Goal: Navigation & Orientation: Find specific page/section

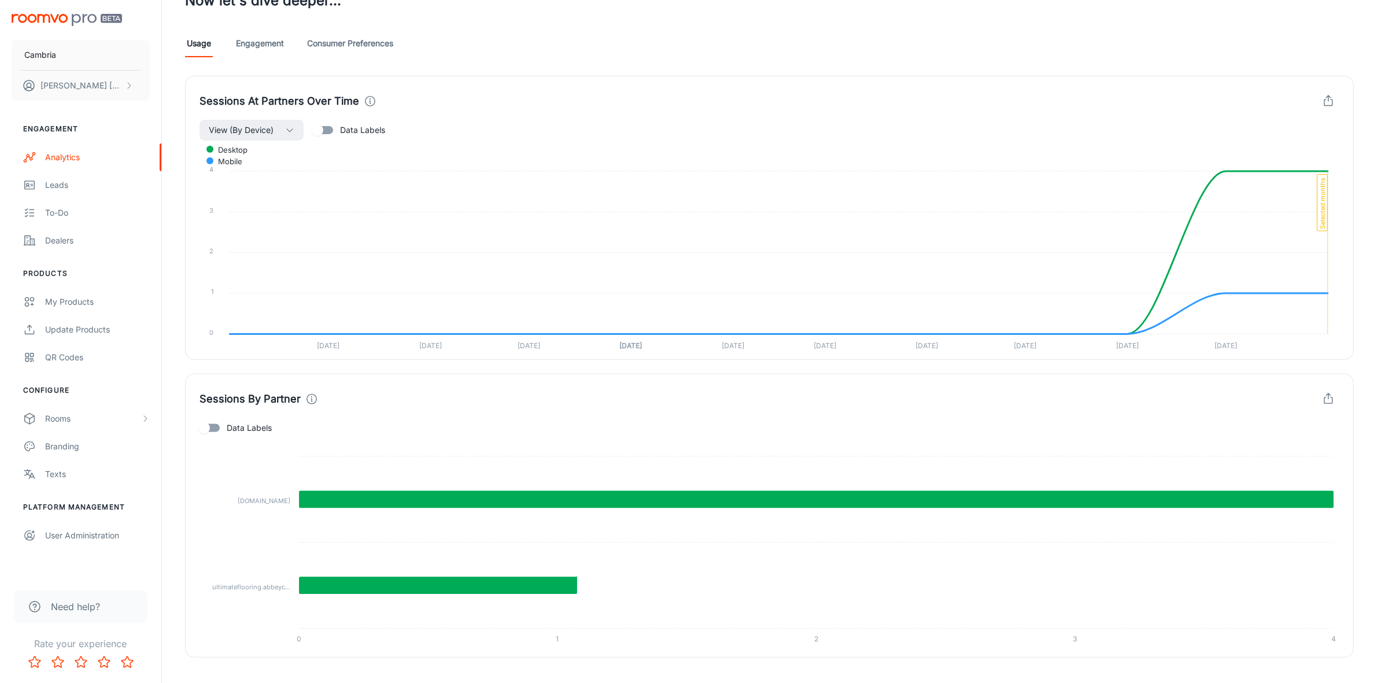
scroll to position [315, 0]
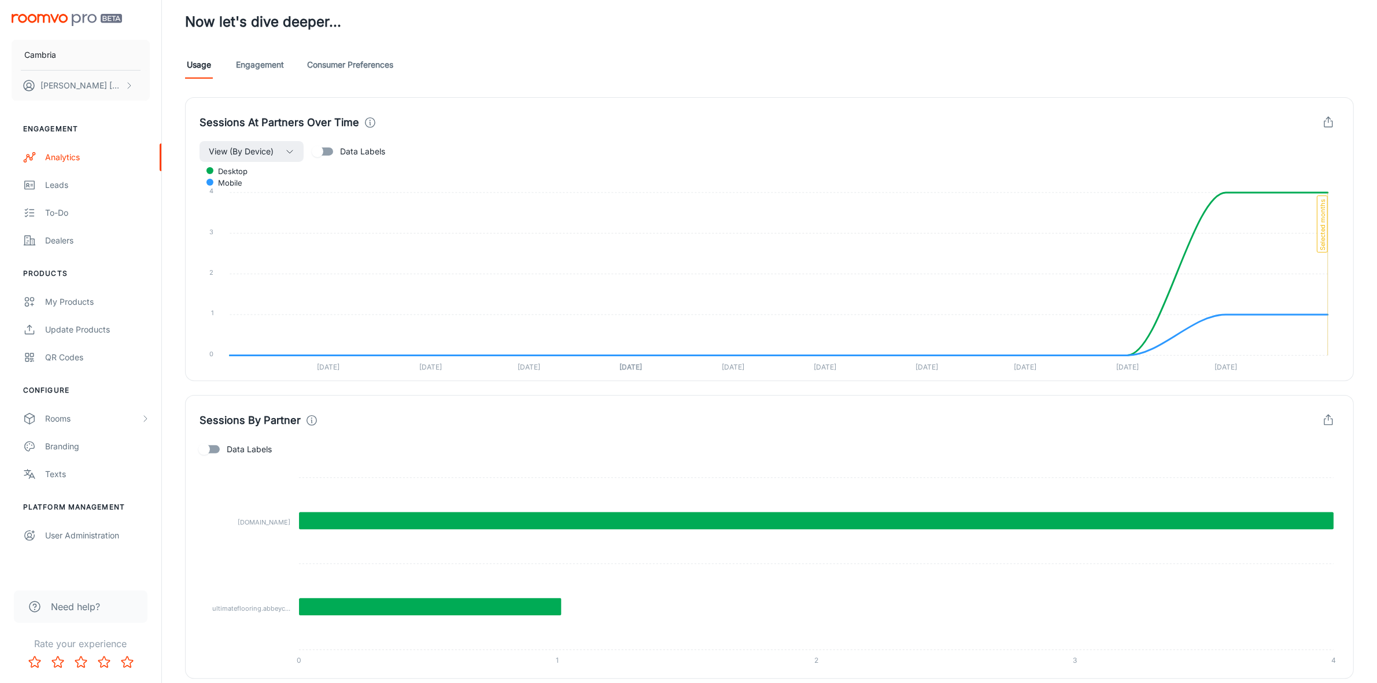
scroll to position [289, 0]
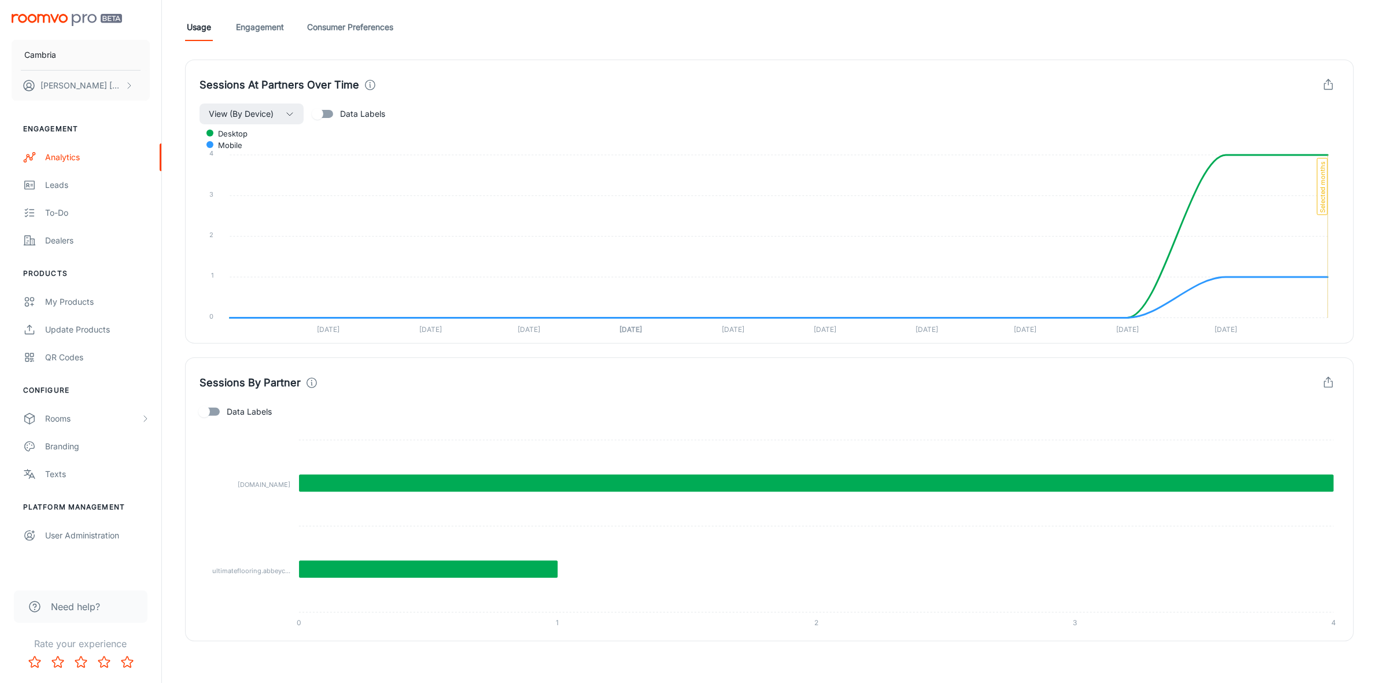
scroll to position [315, 0]
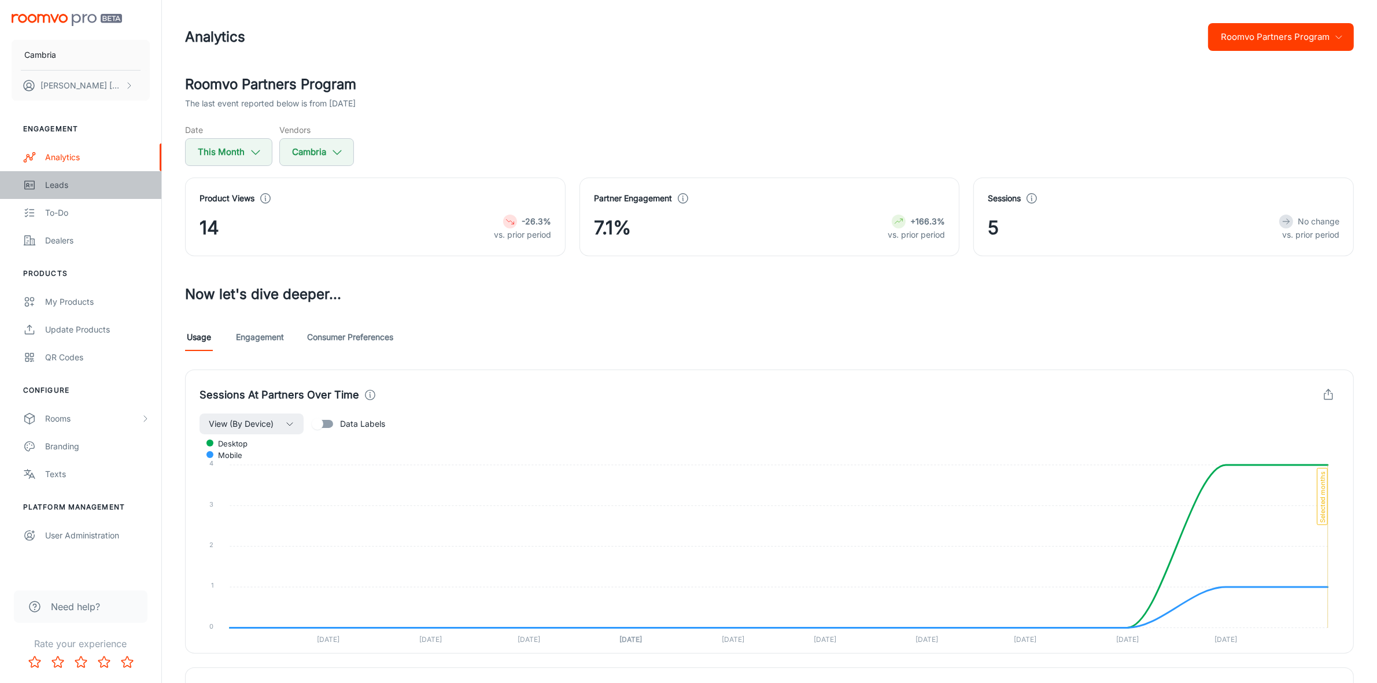
click at [65, 183] on div "Leads" at bounding box center [97, 185] width 105 height 13
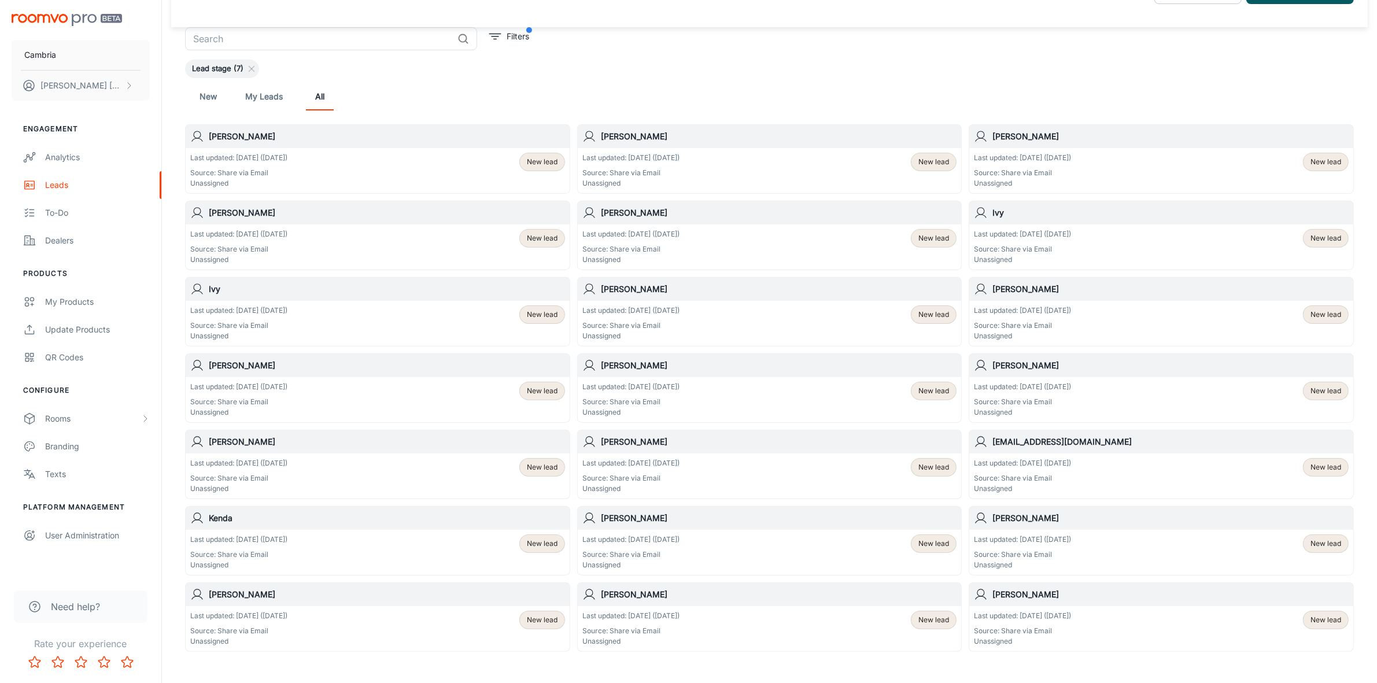
scroll to position [100, 0]
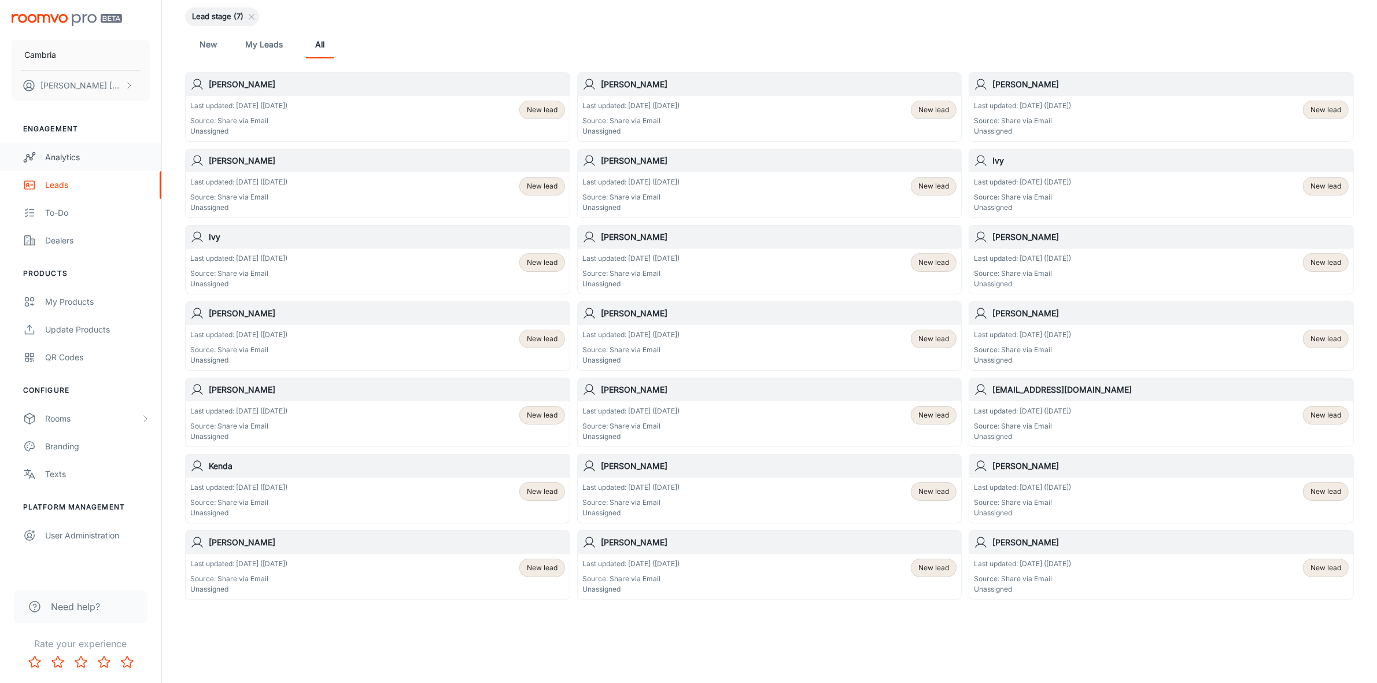
click at [71, 154] on div "Analytics" at bounding box center [97, 157] width 105 height 13
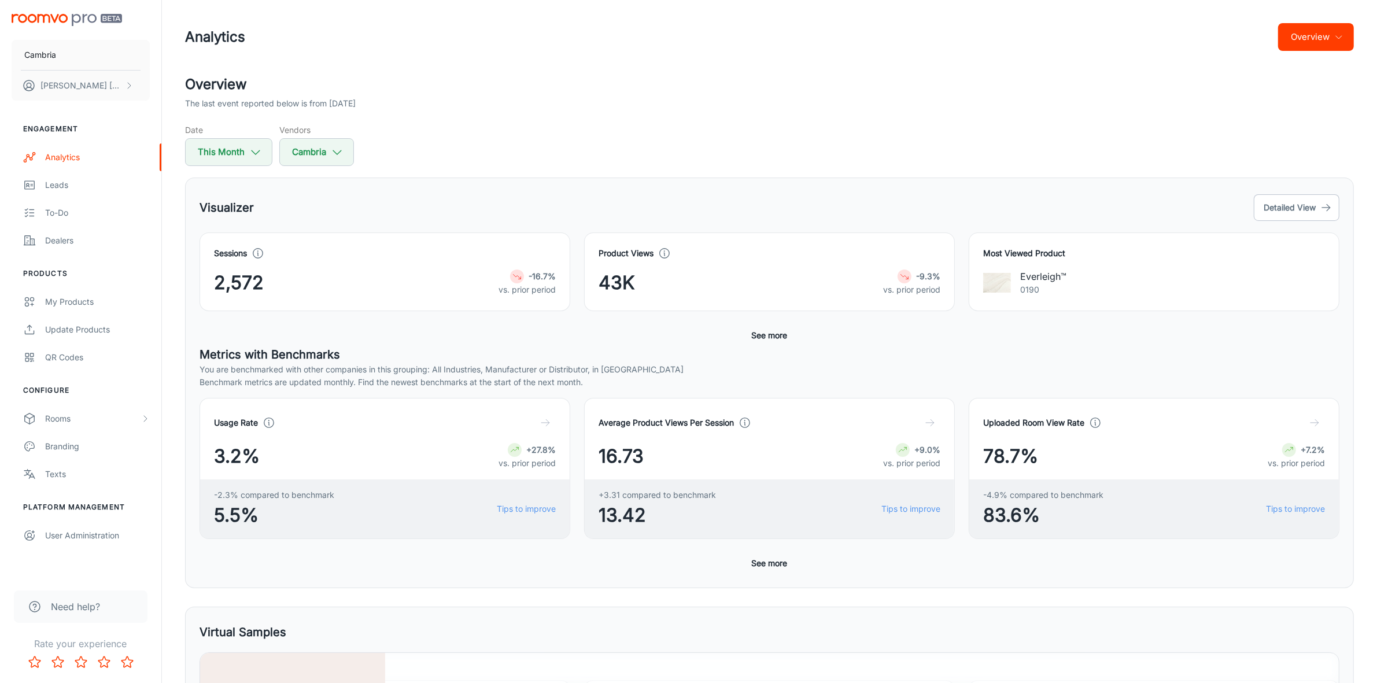
click at [1307, 30] on button "Overview" at bounding box center [1317, 37] width 76 height 28
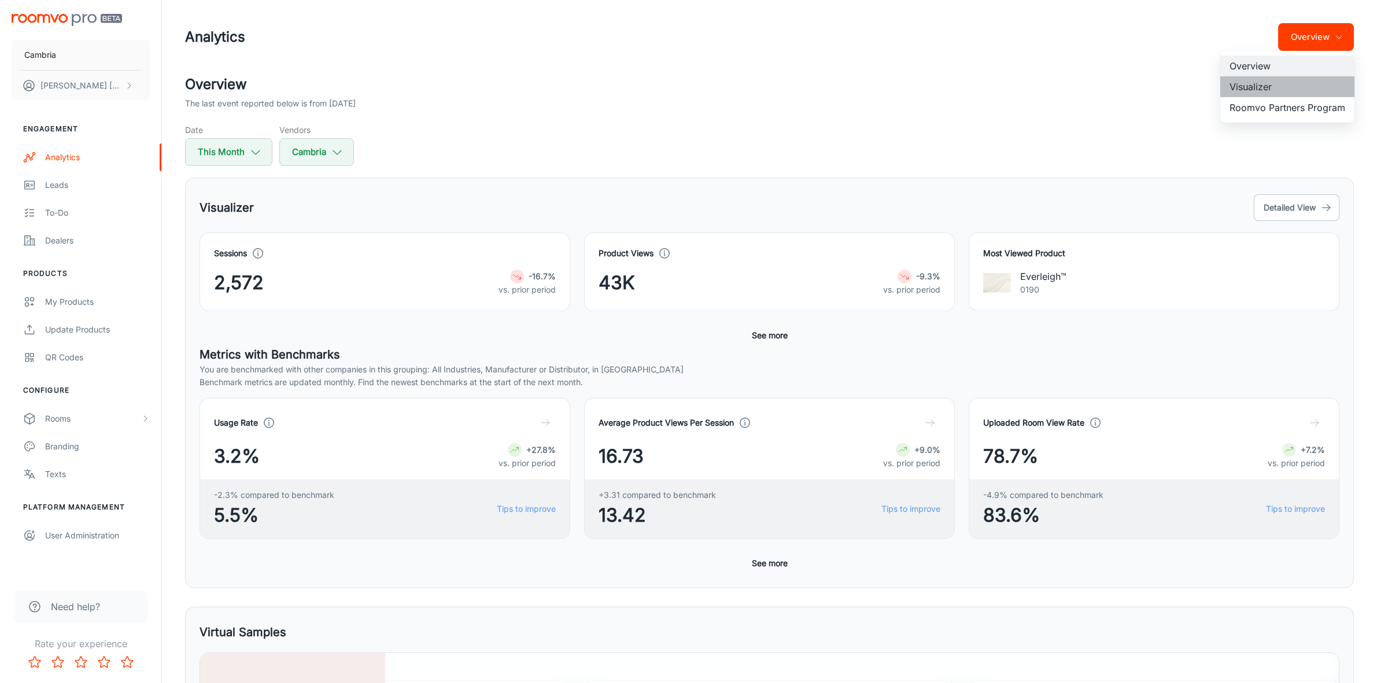
click at [1239, 87] on li "Visualizer" at bounding box center [1288, 86] width 134 height 21
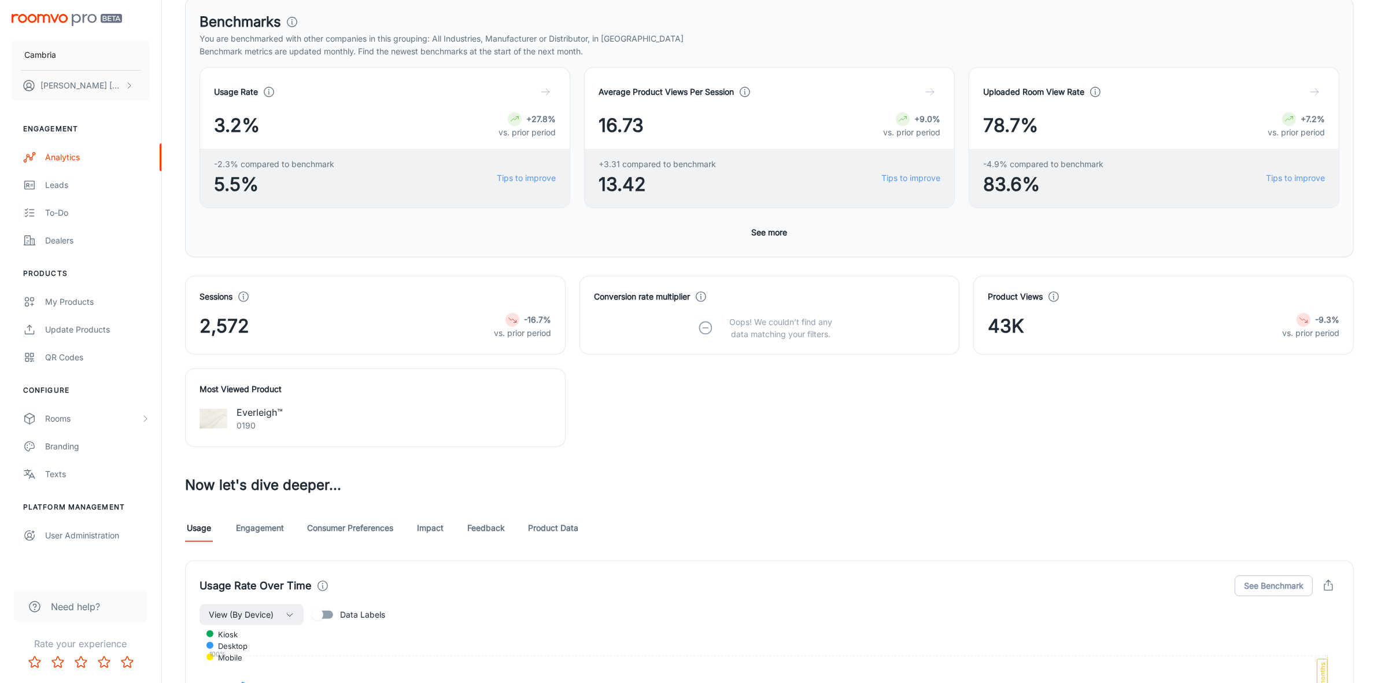
scroll to position [362, 0]
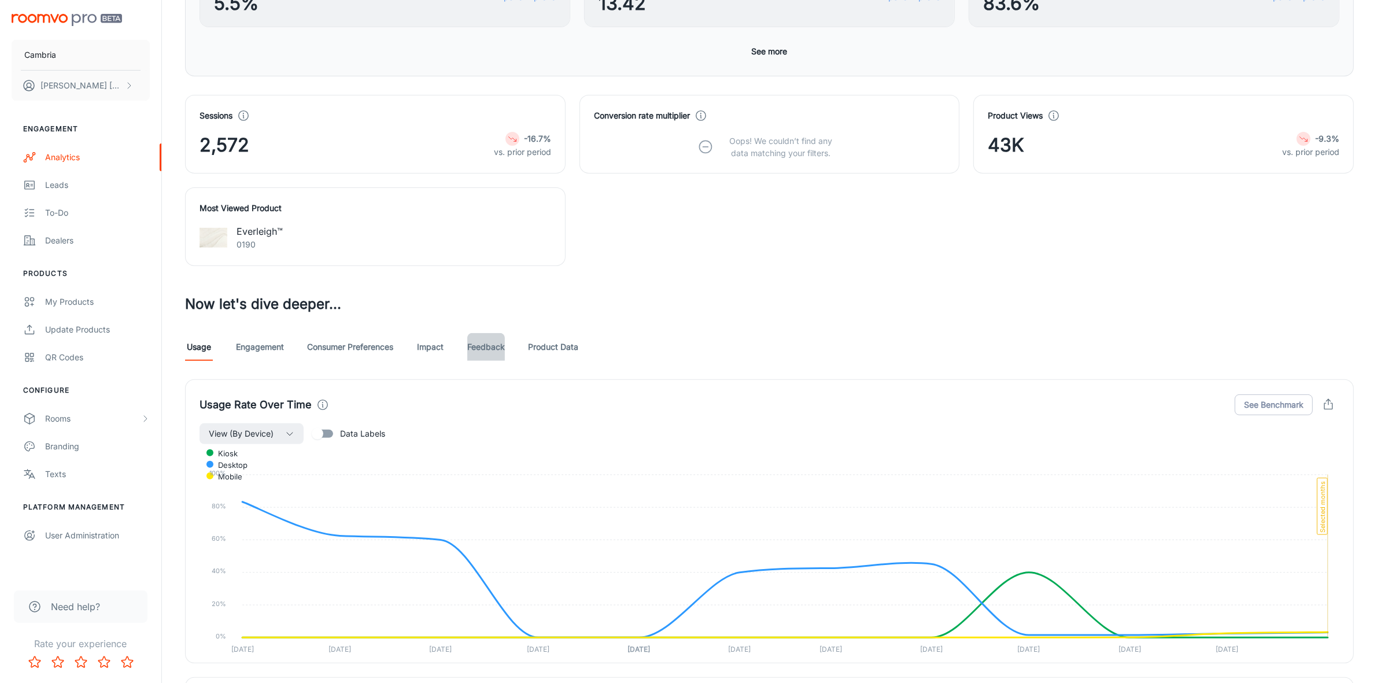
click at [485, 354] on link "Feedback" at bounding box center [486, 347] width 38 height 28
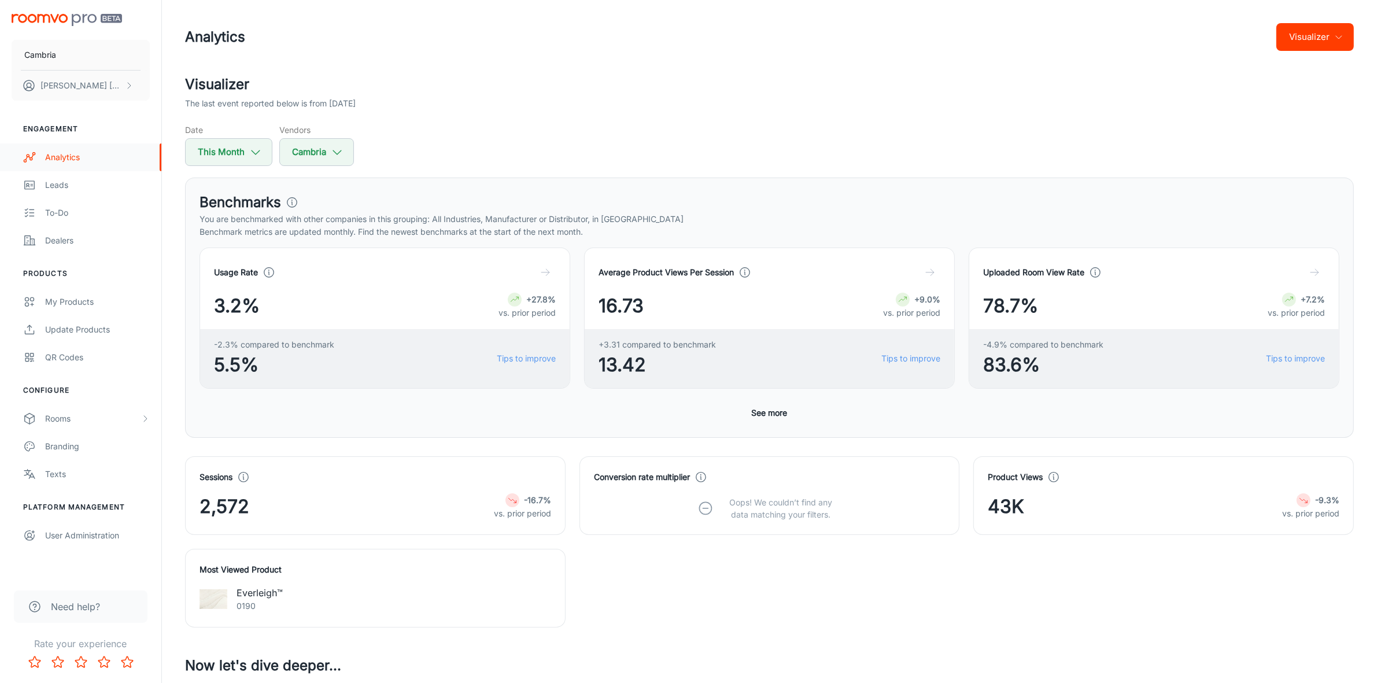
click at [58, 160] on div "Analytics" at bounding box center [97, 157] width 105 height 13
